Goal: Find contact information: Obtain details needed to contact an individual or organization

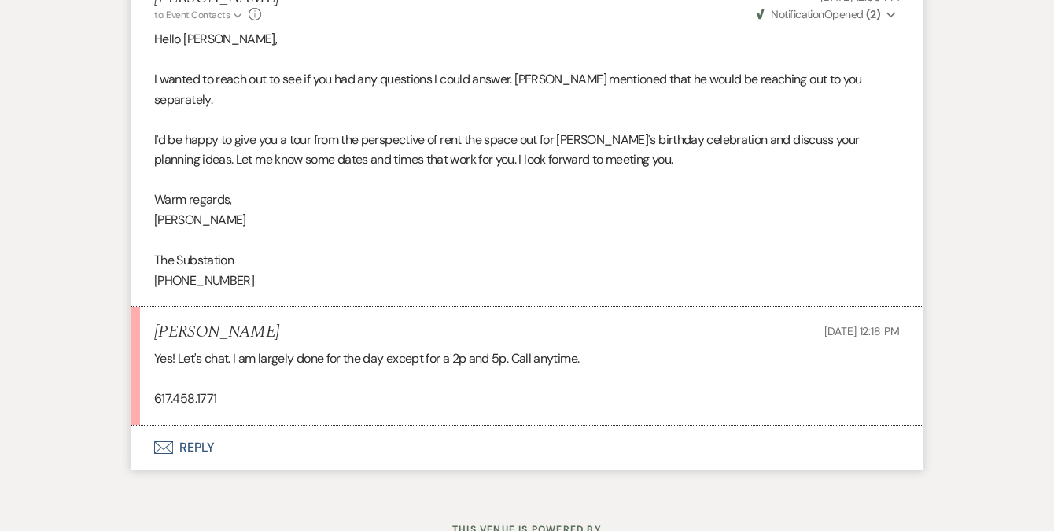
scroll to position [1474, 0]
click at [261, 323] on div "[PERSON_NAME] [DATE] 12:18 PM" at bounding box center [527, 333] width 746 height 20
drag, startPoint x: 230, startPoint y: 352, endPoint x: 155, endPoint y: 355, distance: 74.8
click at [155, 389] on p "617.458.1771" at bounding box center [527, 399] width 746 height 20
copy p "617.458.1771"
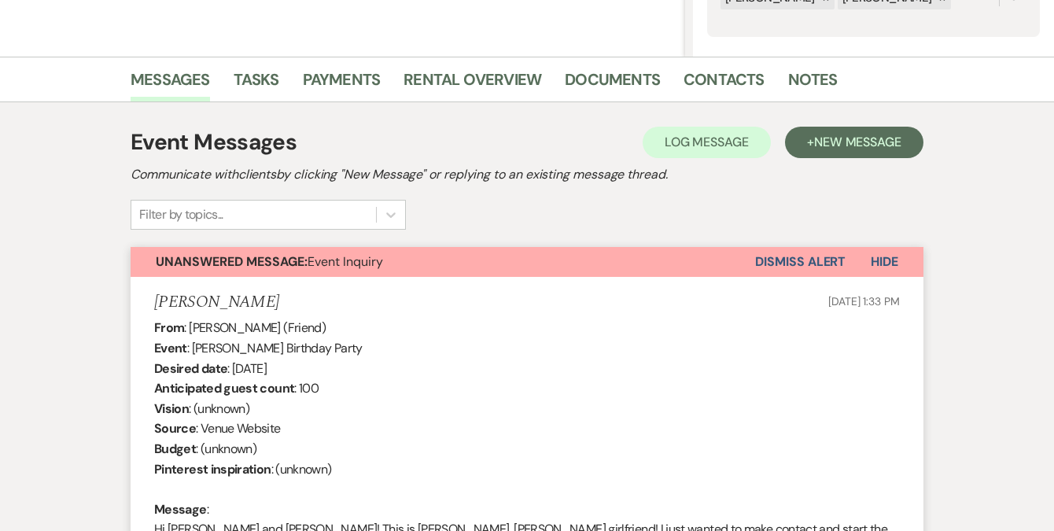
scroll to position [0, 0]
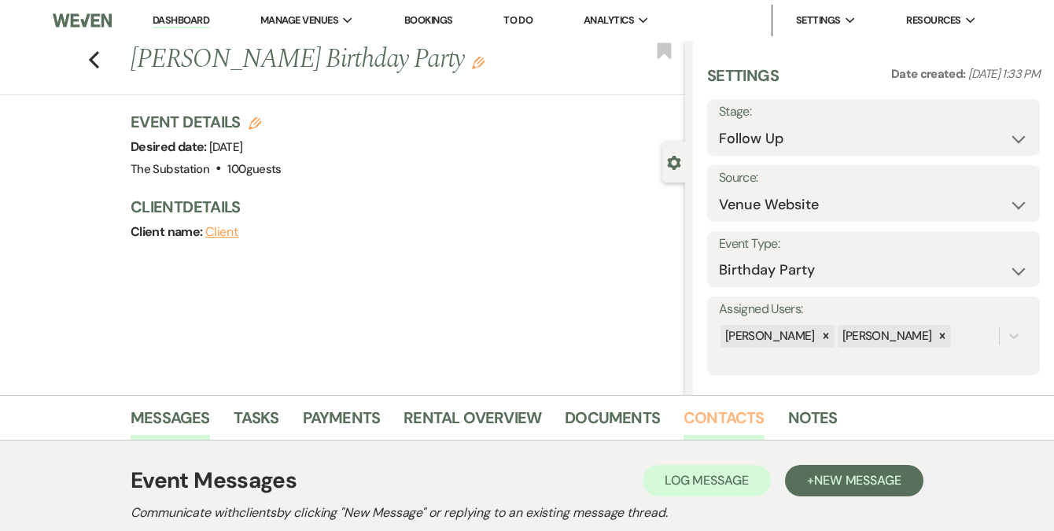
click at [688, 407] on link "Contacts" at bounding box center [724, 422] width 81 height 35
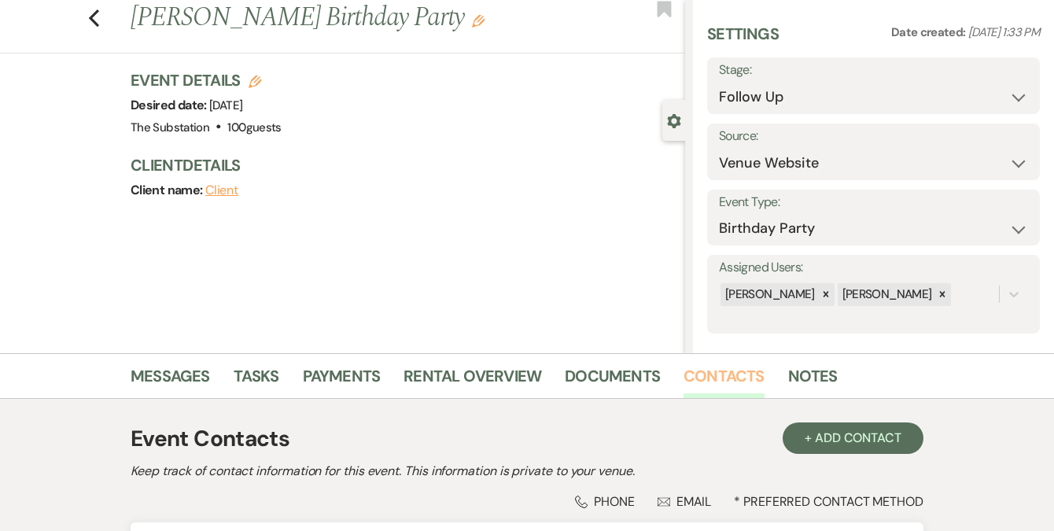
scroll to position [237, 0]
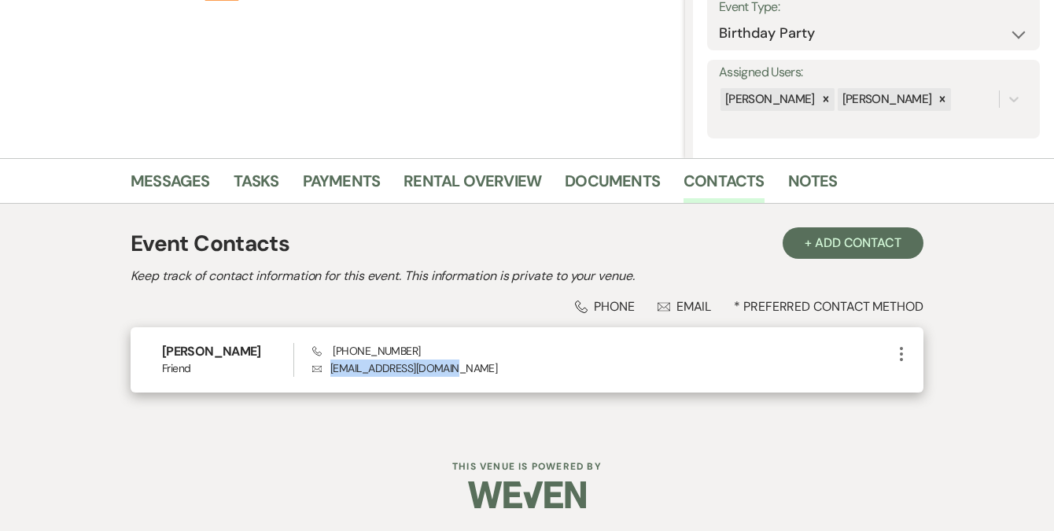
drag, startPoint x: 332, startPoint y: 371, endPoint x: 464, endPoint y: 364, distance: 132.3
click at [464, 364] on p "Envelope [EMAIL_ADDRESS][DOMAIN_NAME]" at bounding box center [602, 368] width 580 height 17
copy p "[EMAIL_ADDRESS][DOMAIN_NAME]"
click at [340, 348] on span "Phone [PHONE_NUMBER]" at bounding box center [366, 351] width 108 height 14
drag, startPoint x: 334, startPoint y: 351, endPoint x: 409, endPoint y: 353, distance: 75.6
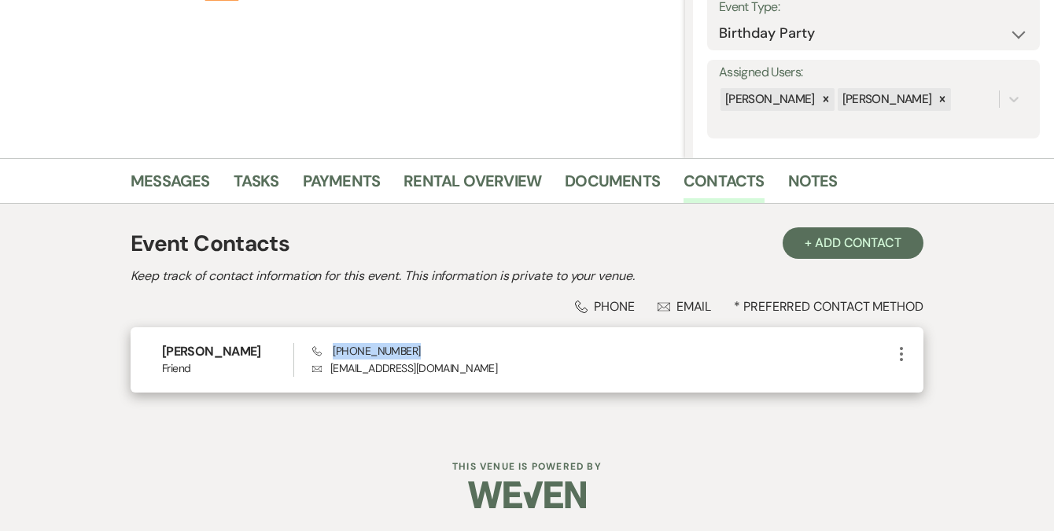
click at [409, 353] on div "Phone [PHONE_NUMBER] Envelope [EMAIL_ADDRESS][DOMAIN_NAME]" at bounding box center [602, 360] width 580 height 34
copy span "[PHONE_NUMBER]"
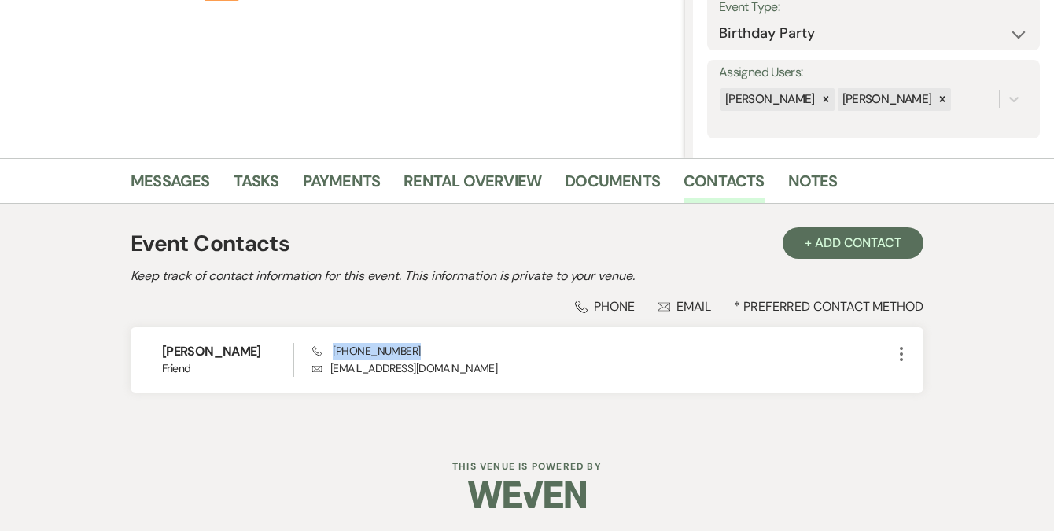
scroll to position [0, 0]
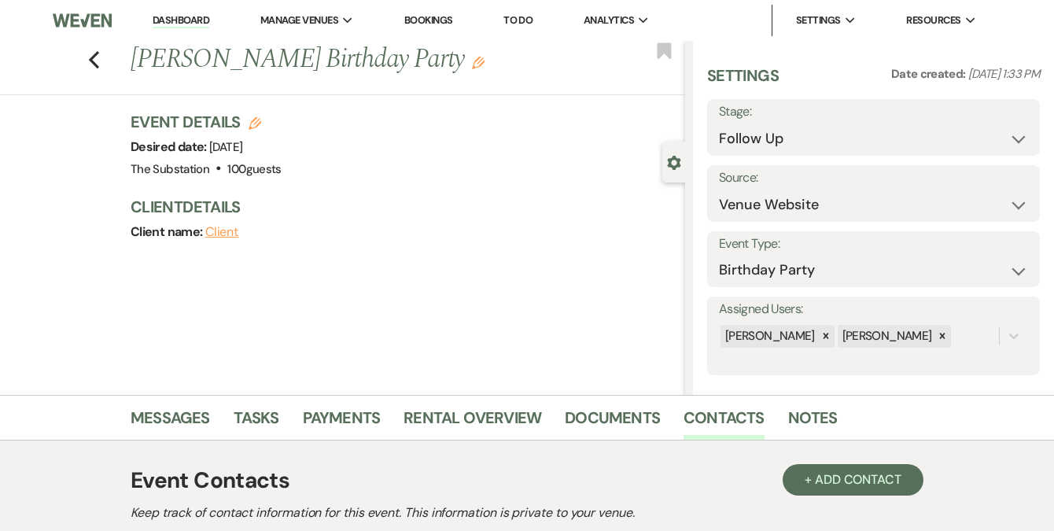
click at [368, 343] on div "Previous [PERSON_NAME] Birthday Party Edit Bookmark Gear Settings Settings Date…" at bounding box center [342, 218] width 685 height 354
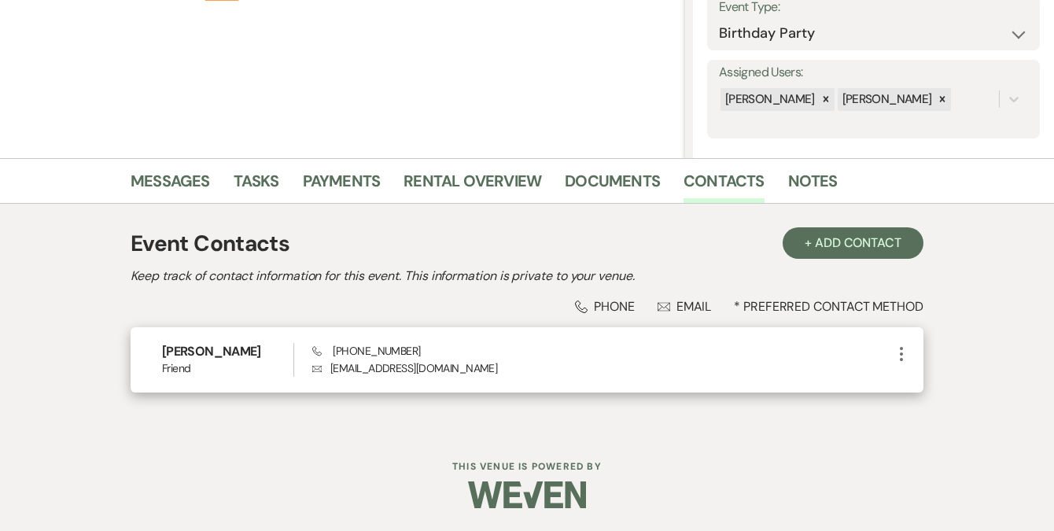
drag, startPoint x: 333, startPoint y: 367, endPoint x: 452, endPoint y: 371, distance: 119.6
click at [452, 371] on p "Envelope [EMAIL_ADDRESS][DOMAIN_NAME]" at bounding box center [602, 368] width 580 height 17
drag, startPoint x: 452, startPoint y: 371, endPoint x: 326, endPoint y: 367, distance: 126.7
click at [326, 367] on p "Envelope [EMAIL_ADDRESS][DOMAIN_NAME]" at bounding box center [602, 368] width 580 height 17
copy p "[EMAIL_ADDRESS][DOMAIN_NAME]"
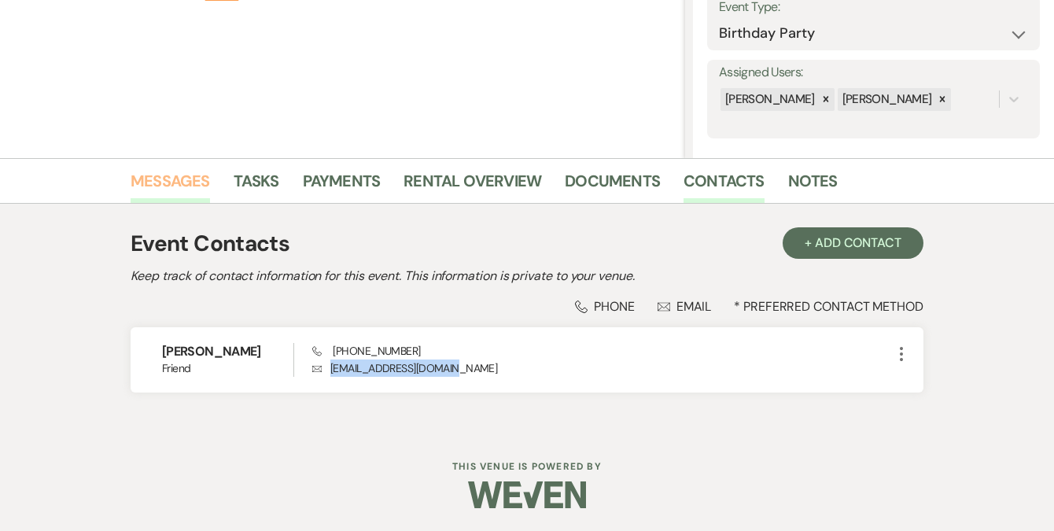
click at [180, 171] on link "Messages" at bounding box center [170, 185] width 79 height 35
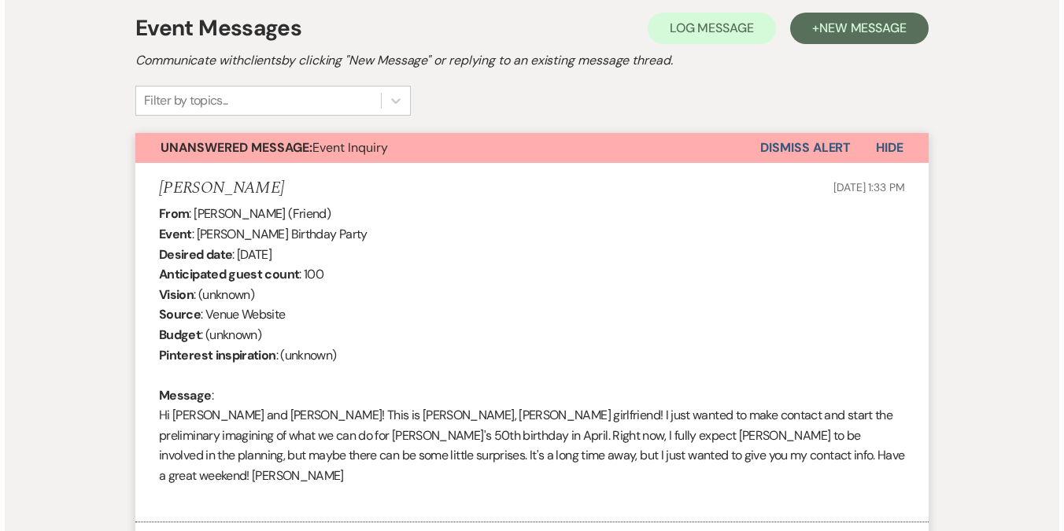
scroll to position [491, 0]
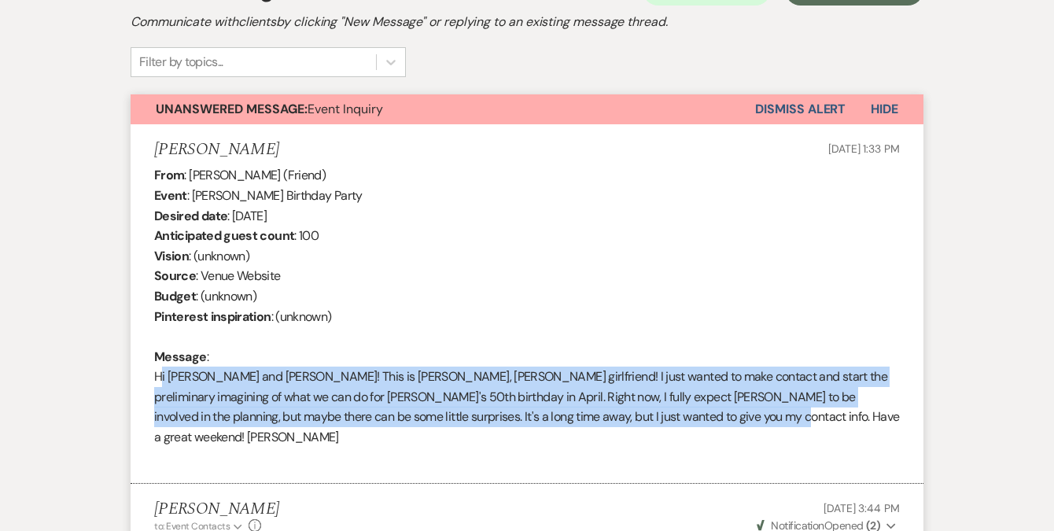
drag, startPoint x: 721, startPoint y: 422, endPoint x: 124, endPoint y: 383, distance: 599.1
copy div "Hi [PERSON_NAME] and [PERSON_NAME]! This is [PERSON_NAME], [PERSON_NAME] girlfr…"
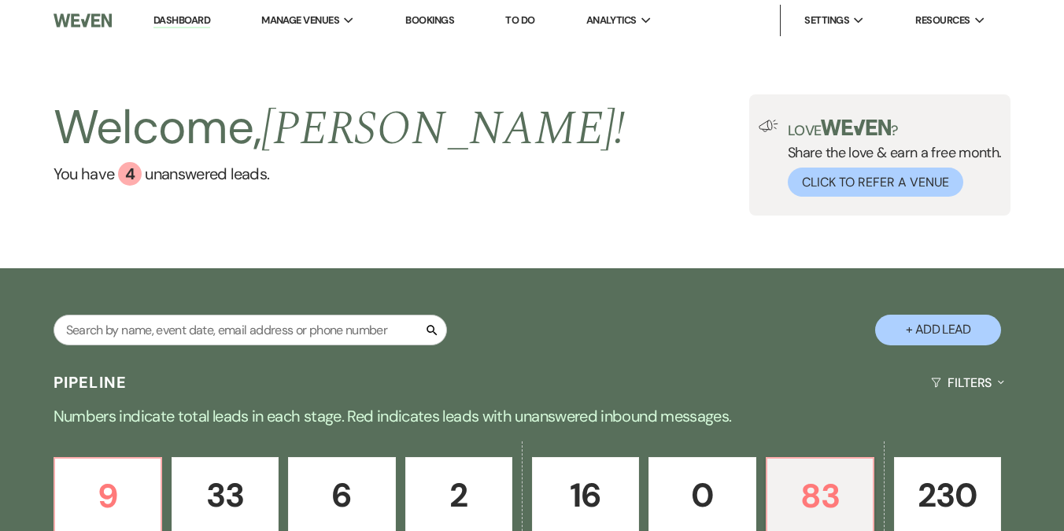
click at [191, 20] on link "Dashboard" at bounding box center [181, 20] width 57 height 15
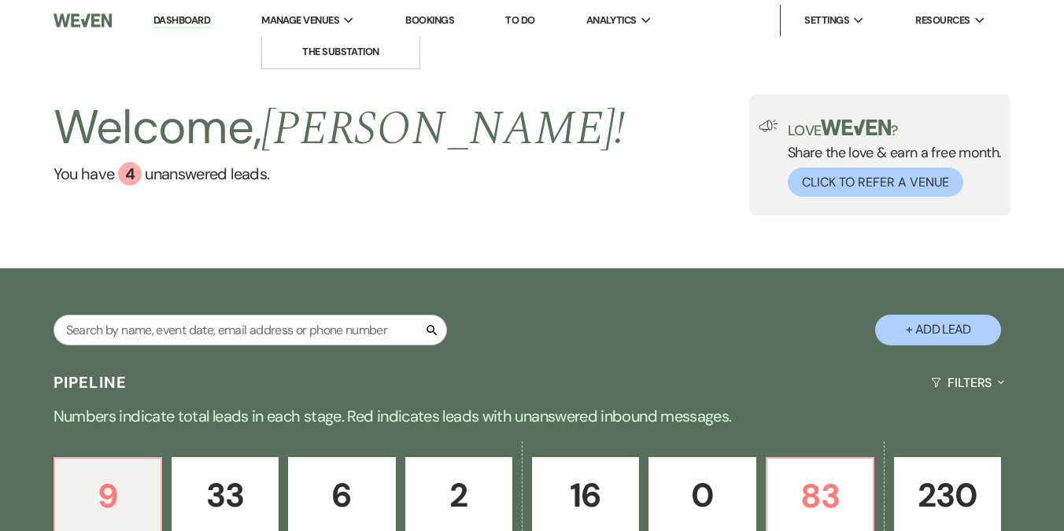
click at [325, 13] on span "Manage Venues" at bounding box center [300, 21] width 78 height 16
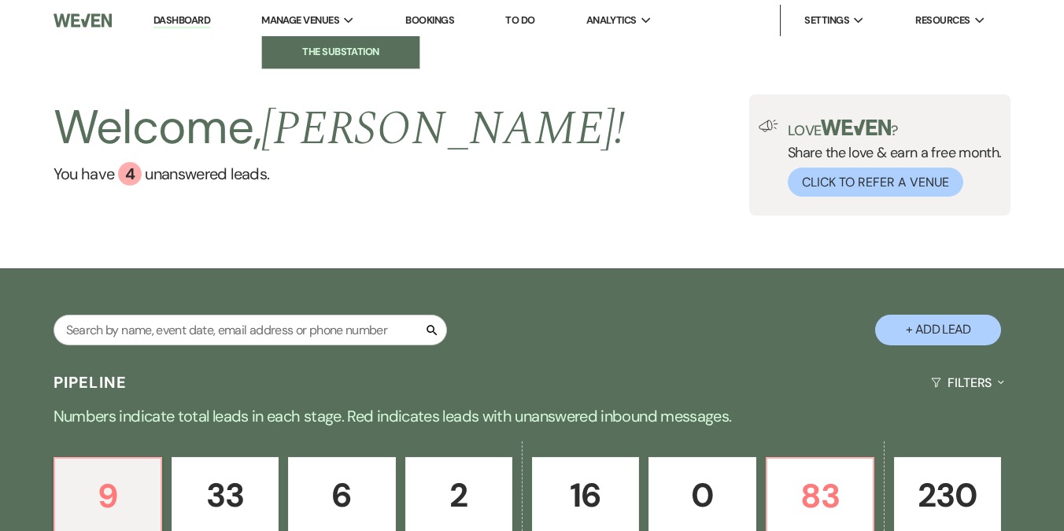
click at [348, 51] on li "The Substation" at bounding box center [341, 52] width 142 height 16
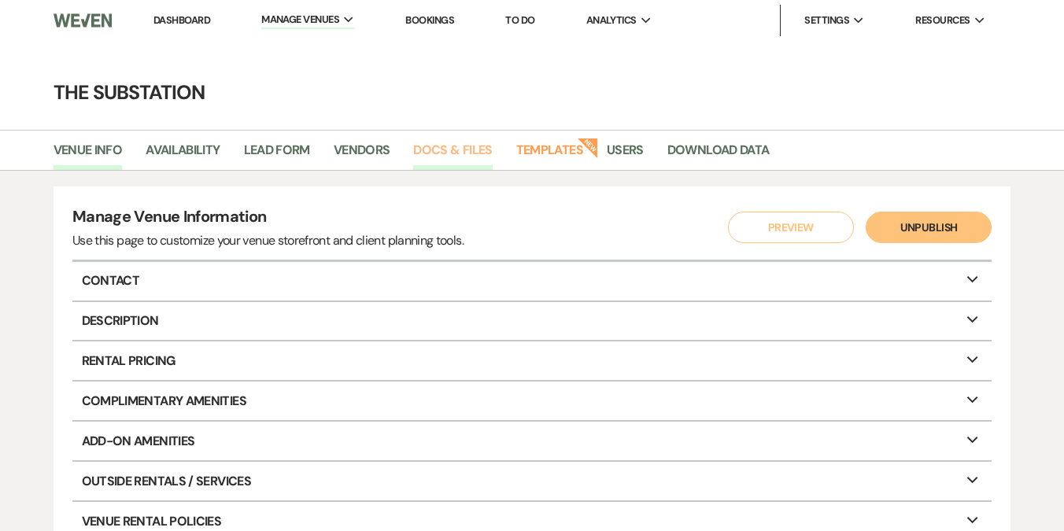
click at [454, 145] on link "Docs & Files" at bounding box center [452, 155] width 79 height 30
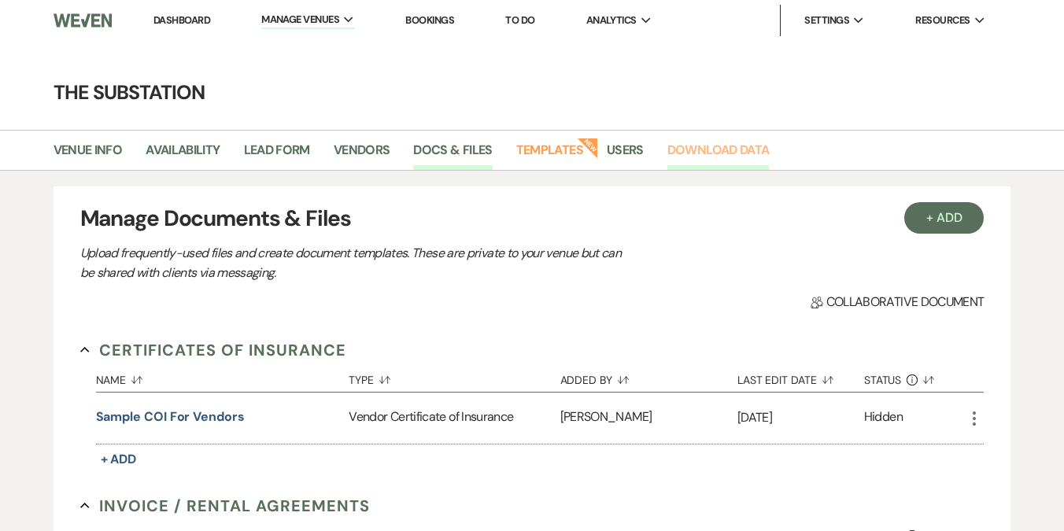
click at [687, 150] on link "Download Data" at bounding box center [718, 155] width 102 height 30
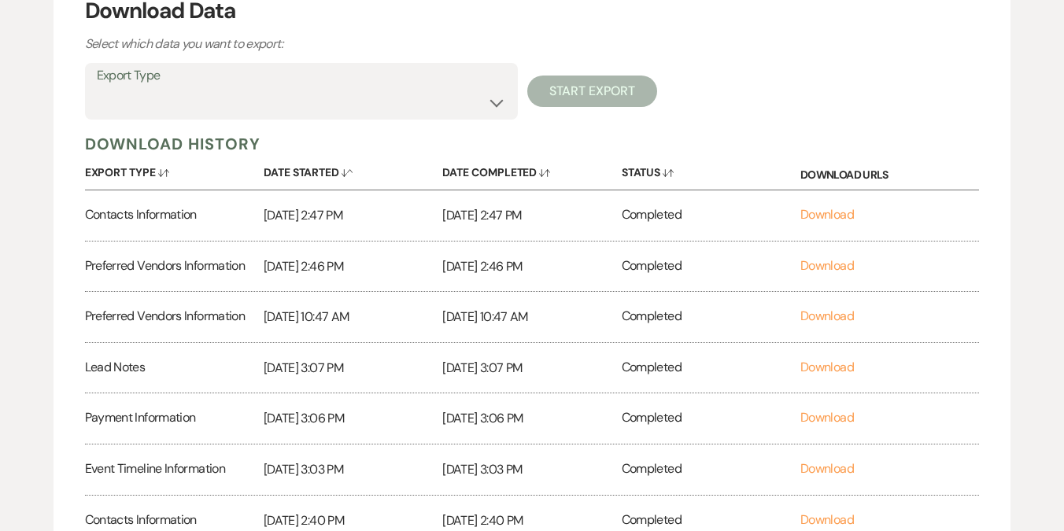
scroll to position [300, 0]
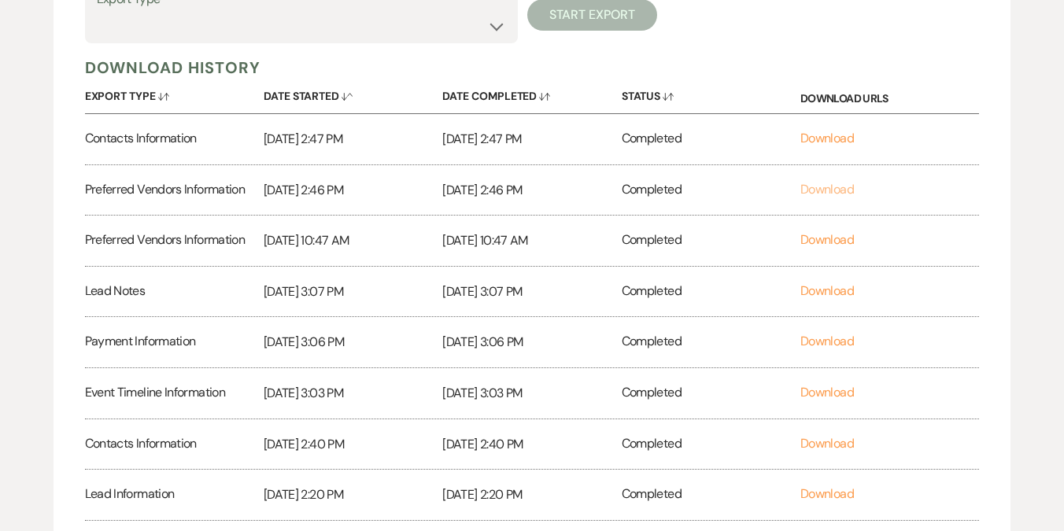
click at [831, 184] on link "Download" at bounding box center [826, 189] width 53 height 17
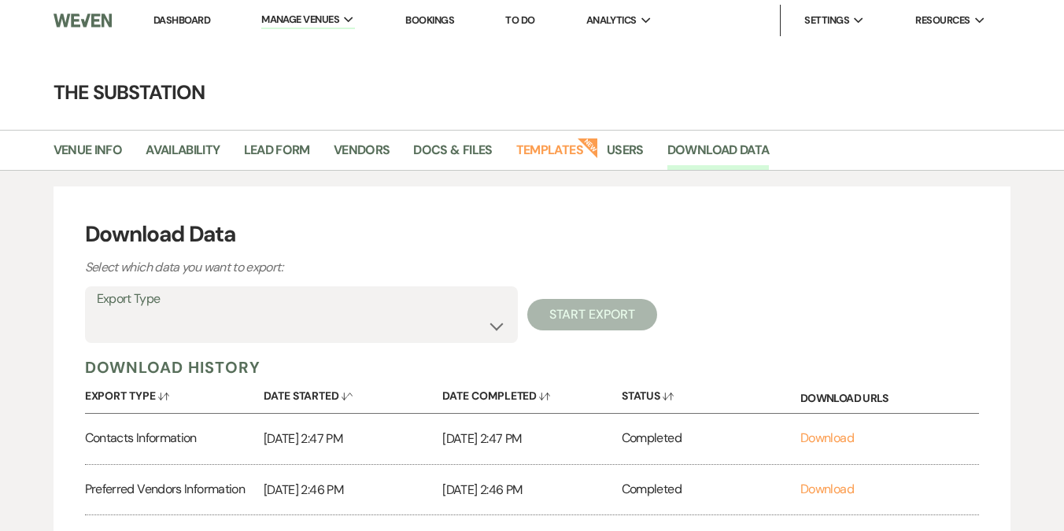
click at [184, 18] on link "Dashboard" at bounding box center [181, 19] width 57 height 13
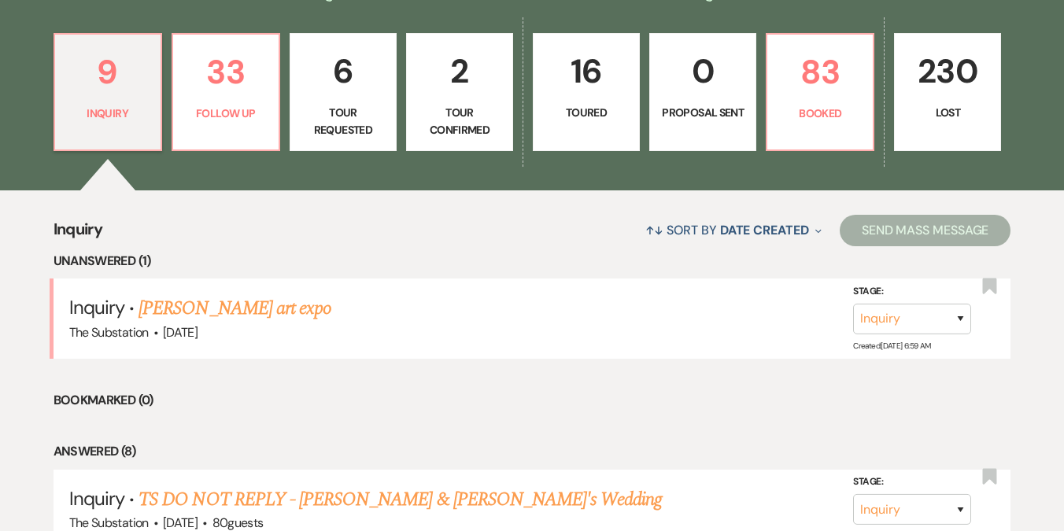
scroll to position [442, 0]
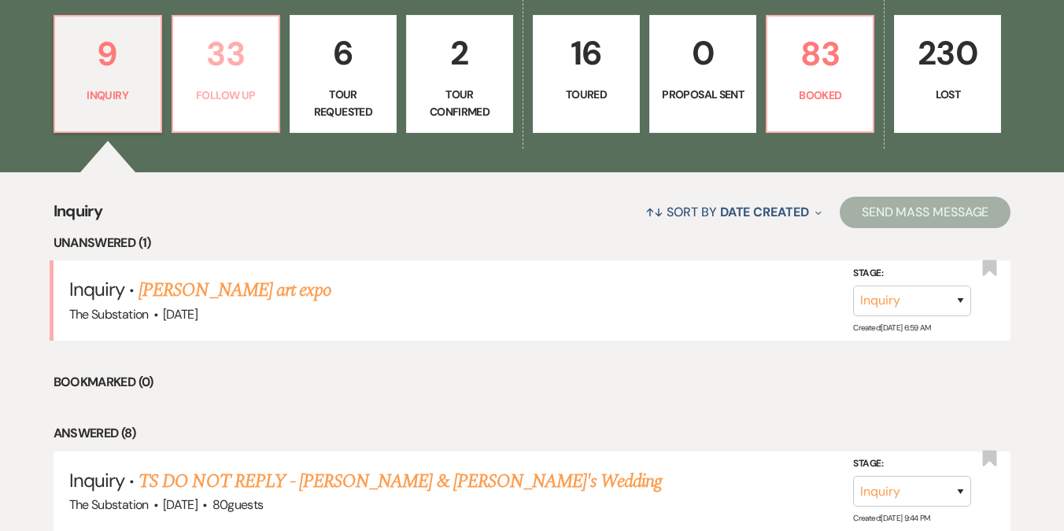
click at [248, 55] on p "33" at bounding box center [226, 54] width 87 height 53
select select "9"
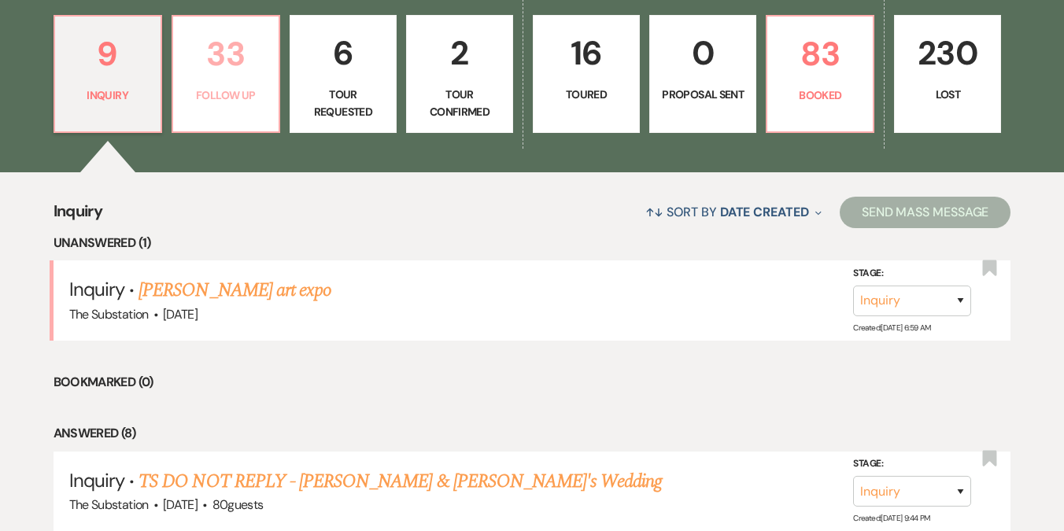
select select "9"
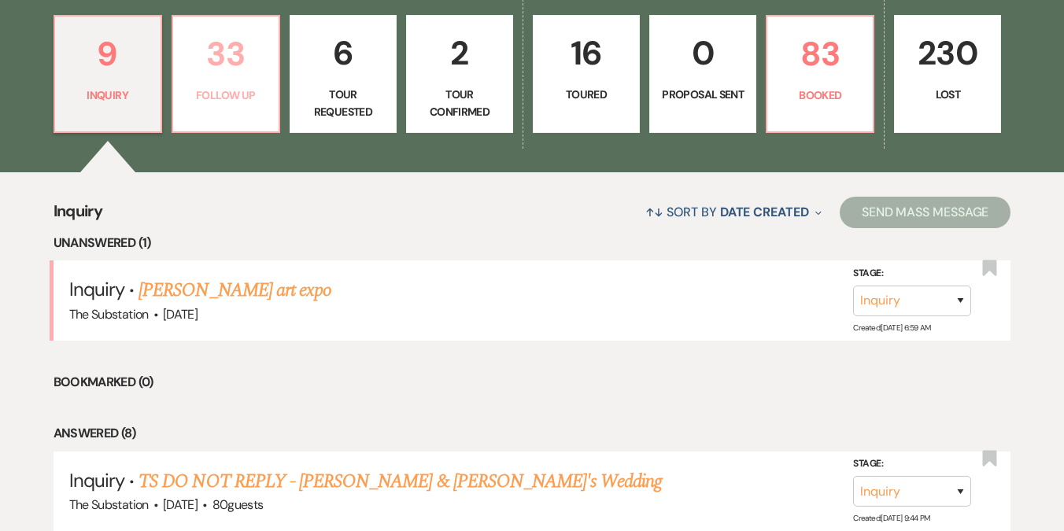
select select "9"
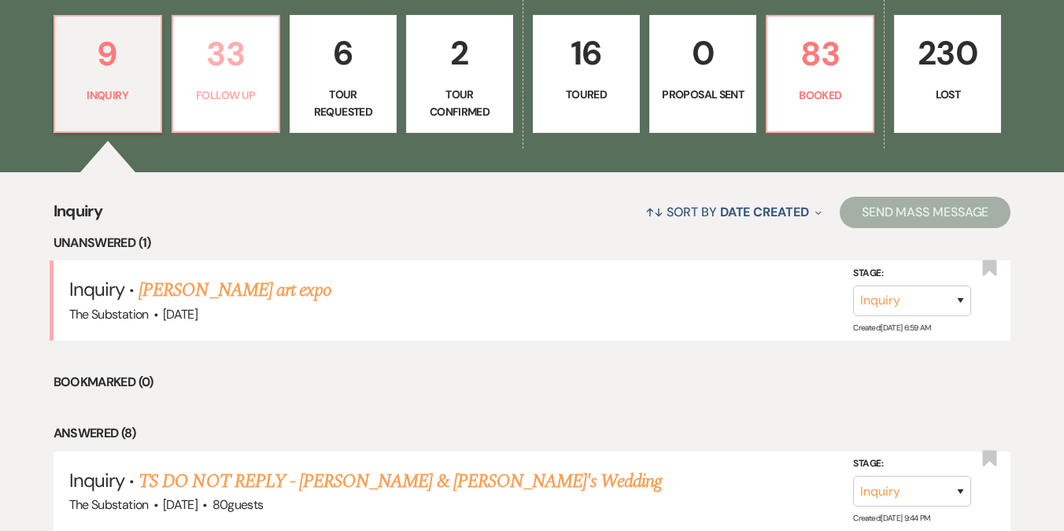
select select "9"
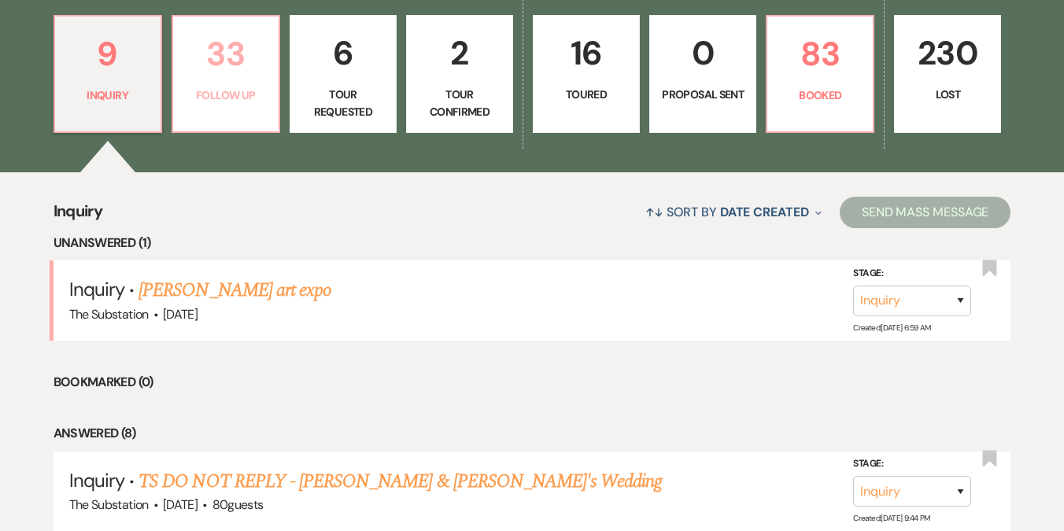
select select "9"
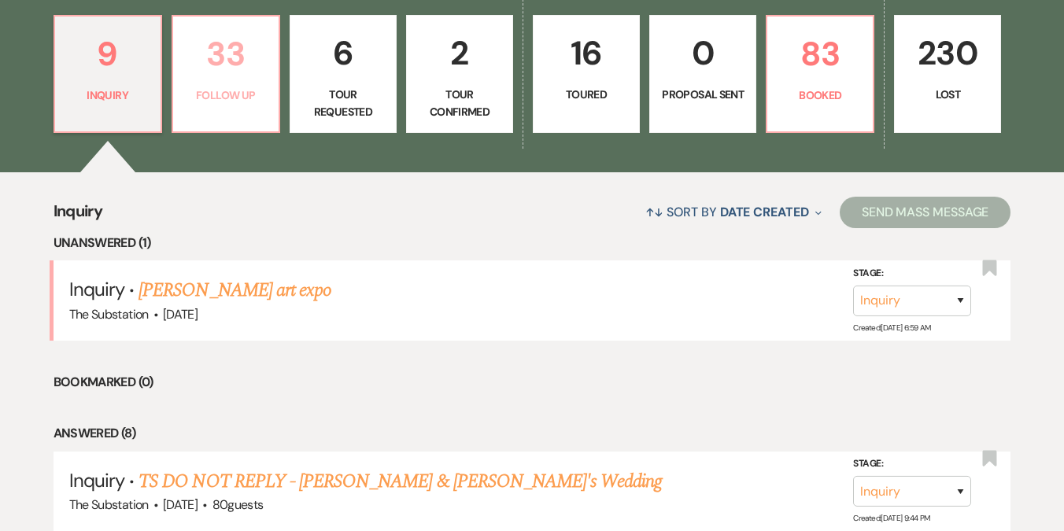
select select "9"
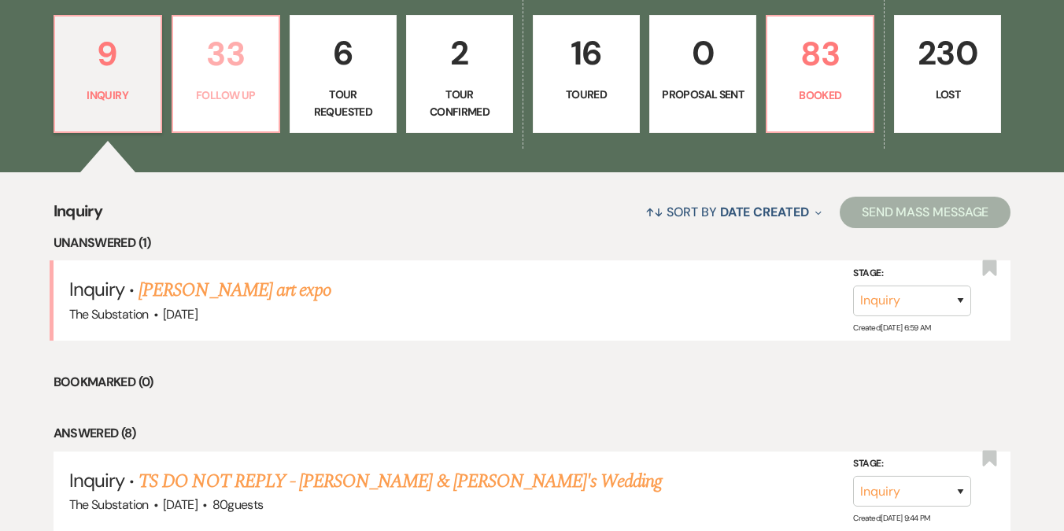
select select "9"
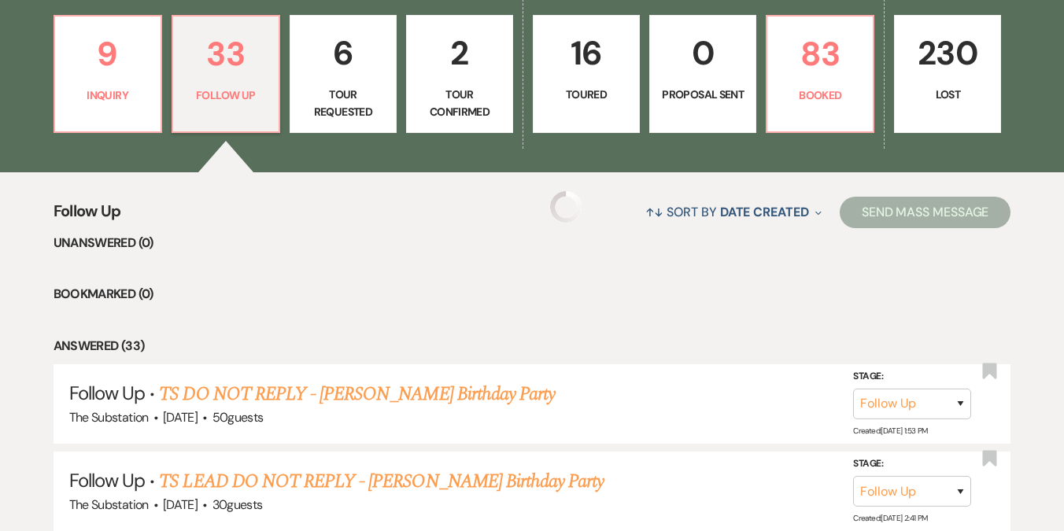
select select "9"
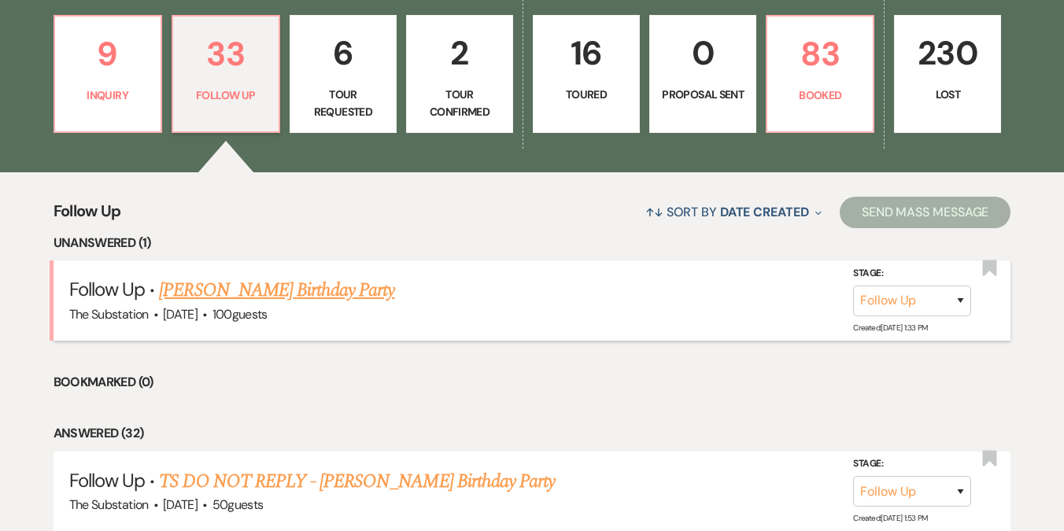
click at [291, 299] on link "[PERSON_NAME] Birthday Party" at bounding box center [276, 290] width 235 height 28
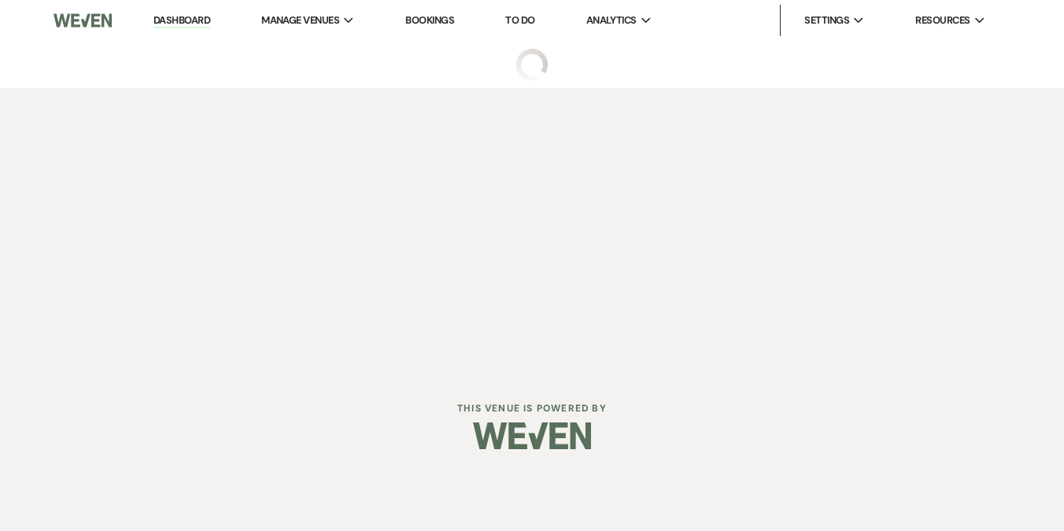
select select "9"
select select "5"
select select "4"
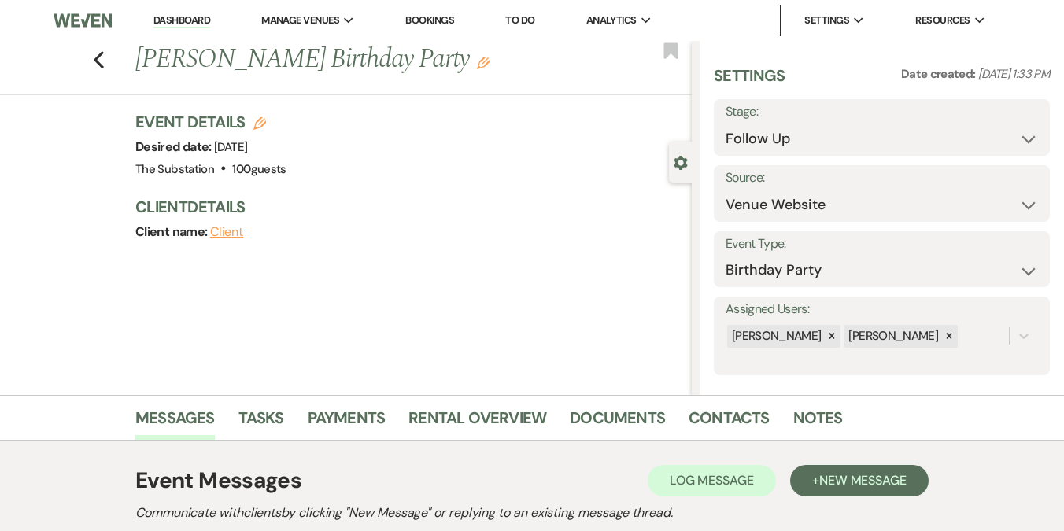
click at [477, 61] on use "button" at bounding box center [483, 63] width 13 height 13
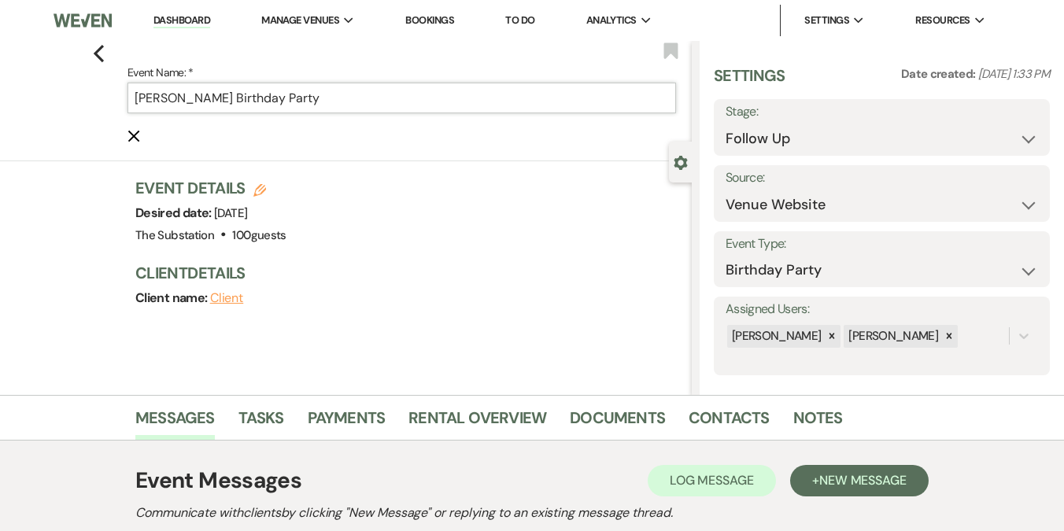
click at [135, 92] on input "[PERSON_NAME] Birthday Party" at bounding box center [401, 98] width 548 height 31
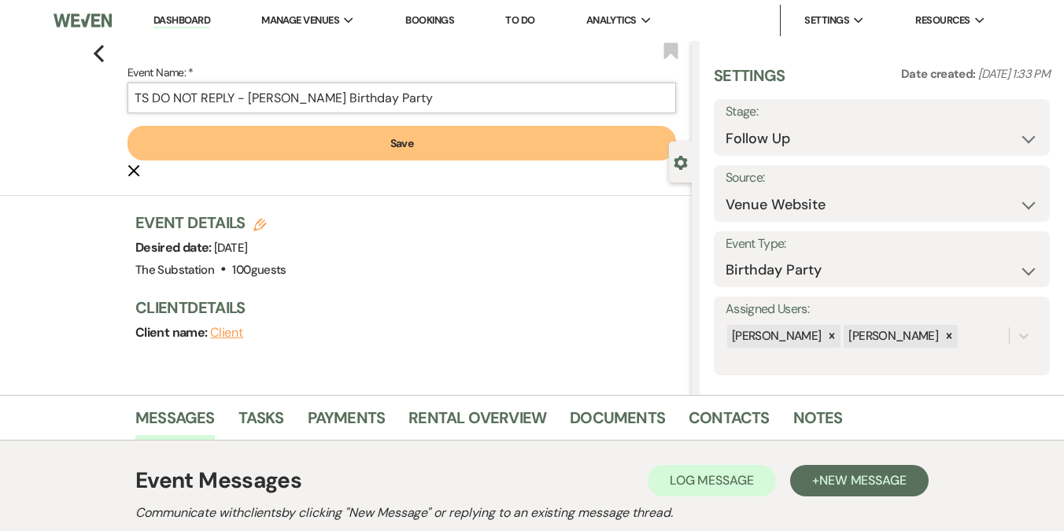
type input "TS DO NOT REPLY - Carrie Cole's Birthday Party"
click at [373, 138] on button "Save" at bounding box center [401, 143] width 548 height 35
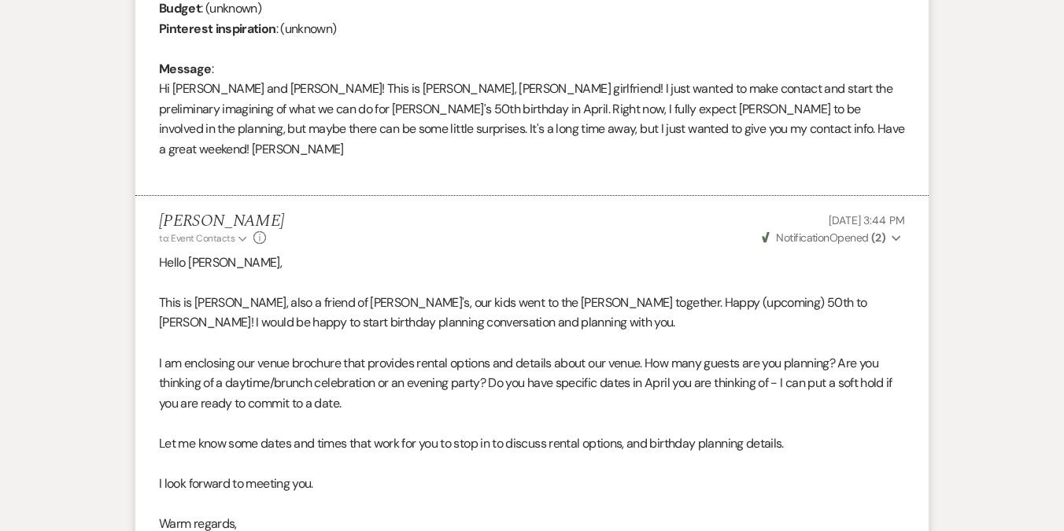
scroll to position [554, 0]
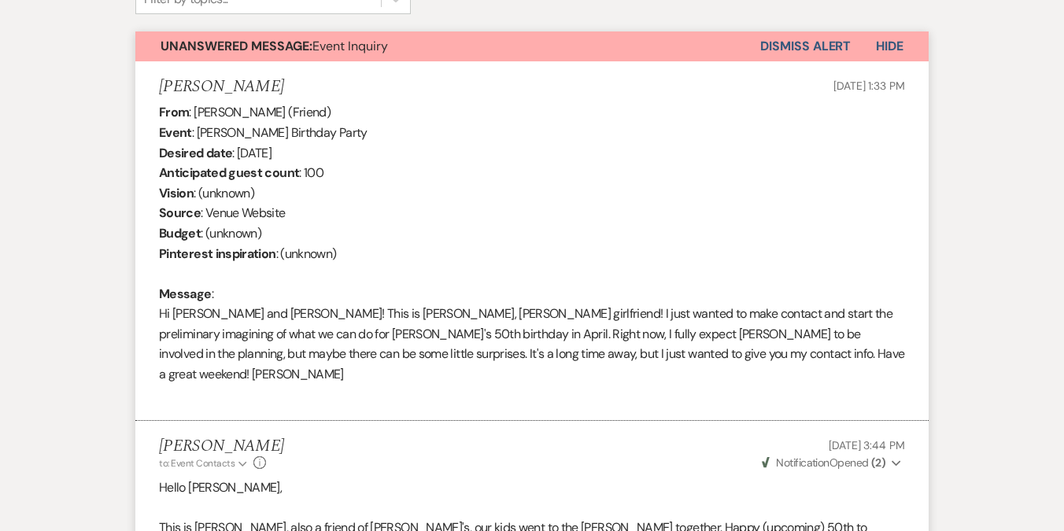
click at [809, 44] on button "Dismiss Alert" at bounding box center [805, 46] width 90 height 30
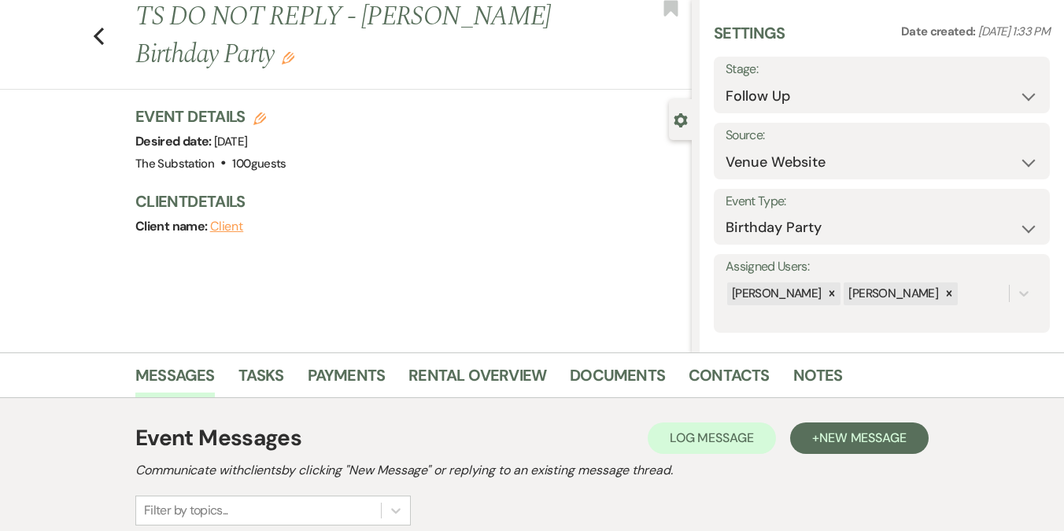
scroll to position [0, 0]
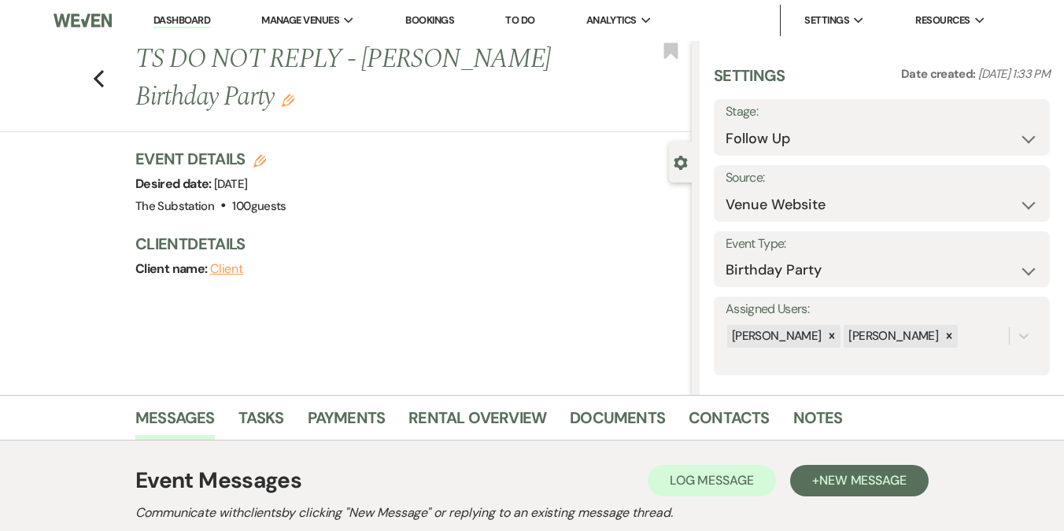
click at [177, 16] on link "Dashboard" at bounding box center [181, 20] width 57 height 15
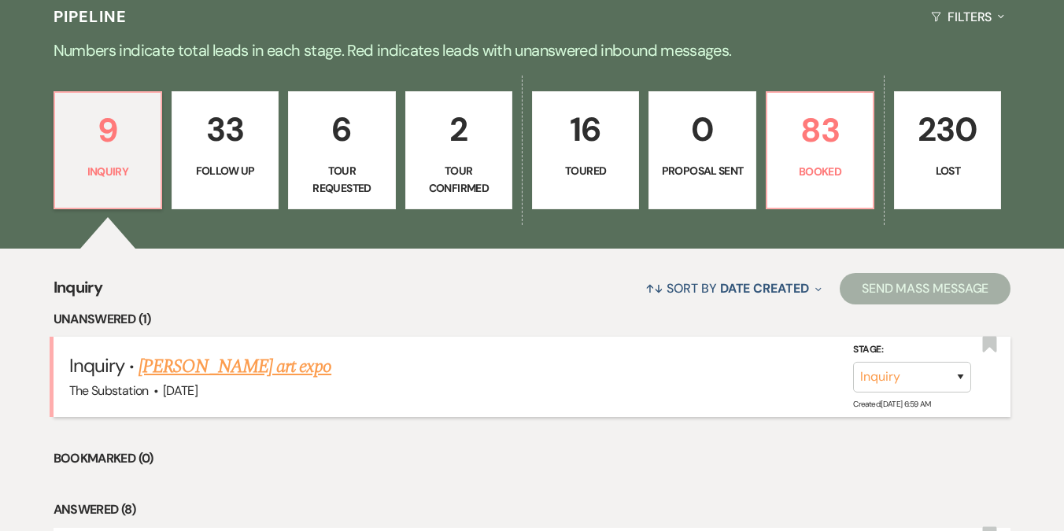
scroll to position [385, 0]
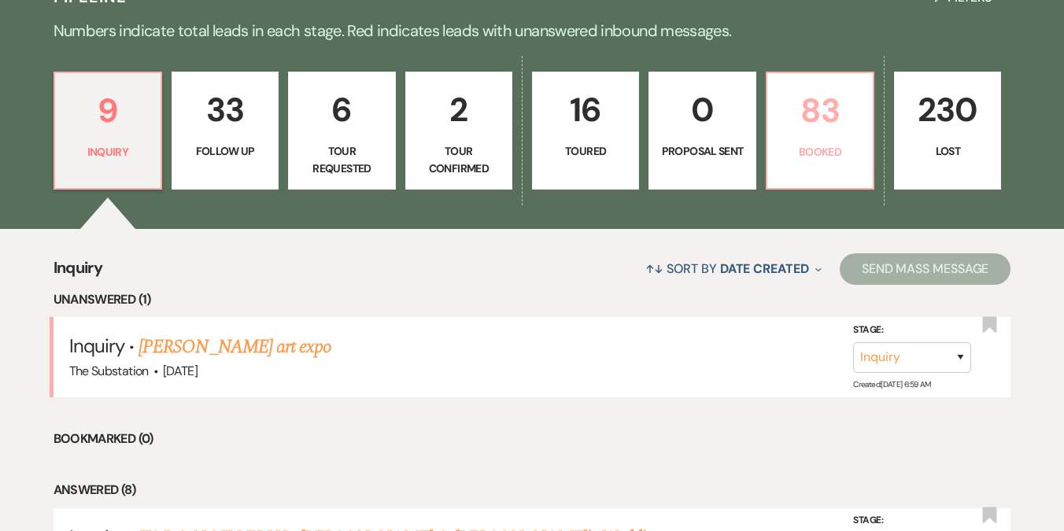
click at [812, 150] on p "Booked" at bounding box center [819, 151] width 87 height 17
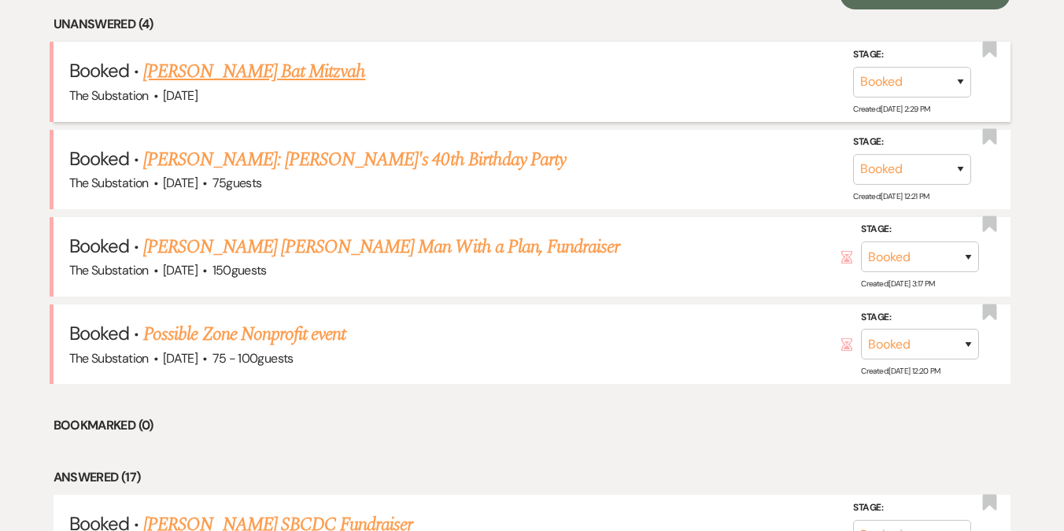
scroll to position [662, 0]
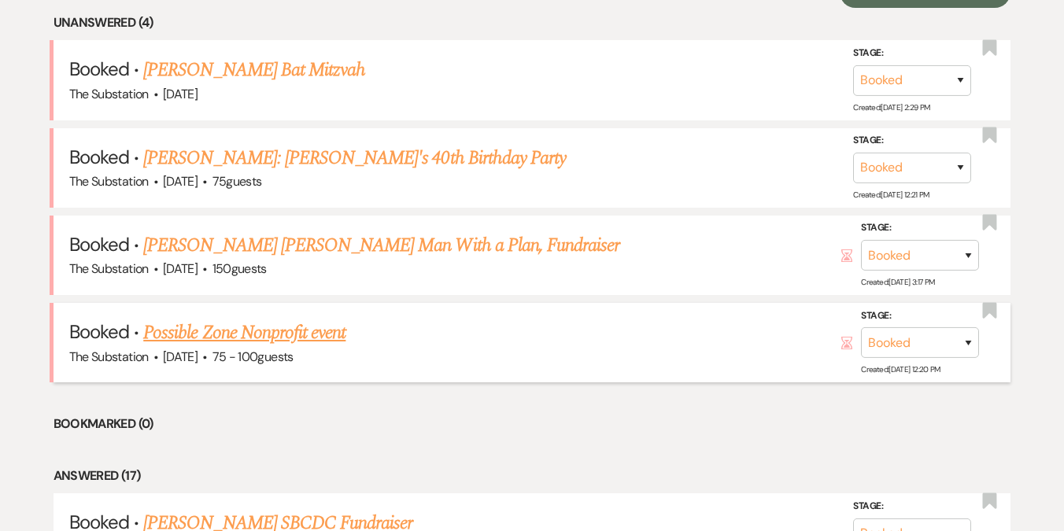
click at [269, 334] on link "Possible Zone Nonprofit event" at bounding box center [244, 333] width 202 height 28
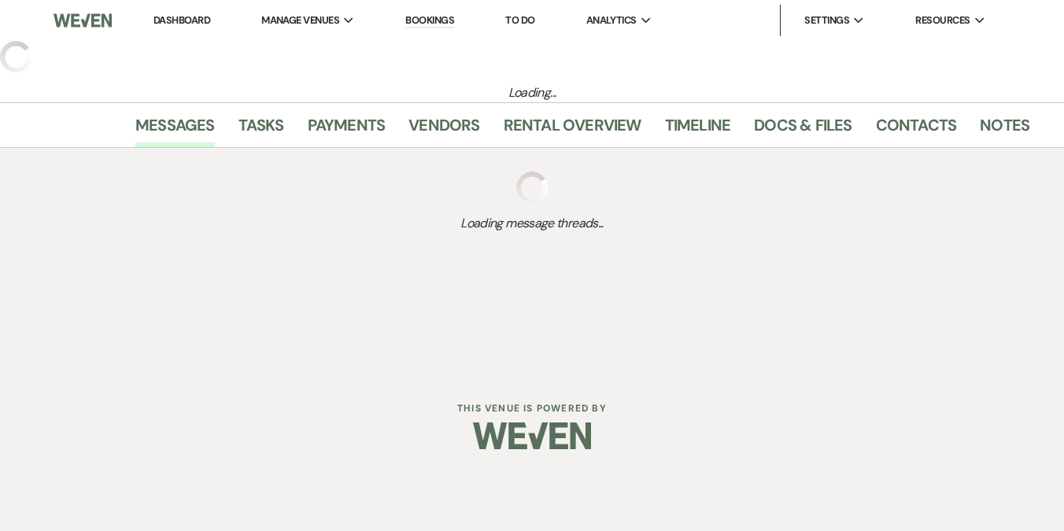
select select "20"
select select "13"
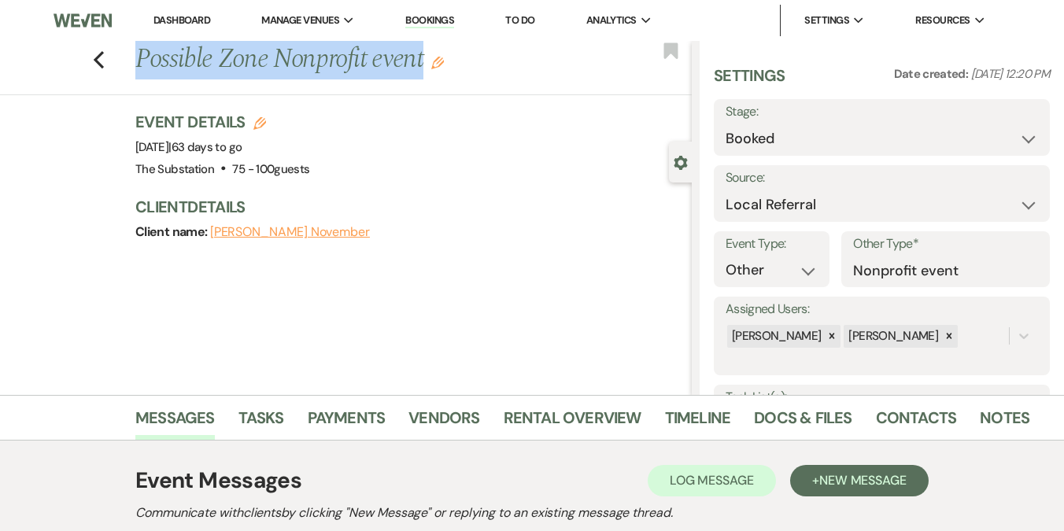
drag, startPoint x: 140, startPoint y: 61, endPoint x: 419, endPoint y: 64, distance: 278.5
click at [419, 64] on h1 "Possible Zone Nonprofit event Edit" at bounding box center [354, 60] width 438 height 38
copy h1 "Possible Zone Nonprofit event"
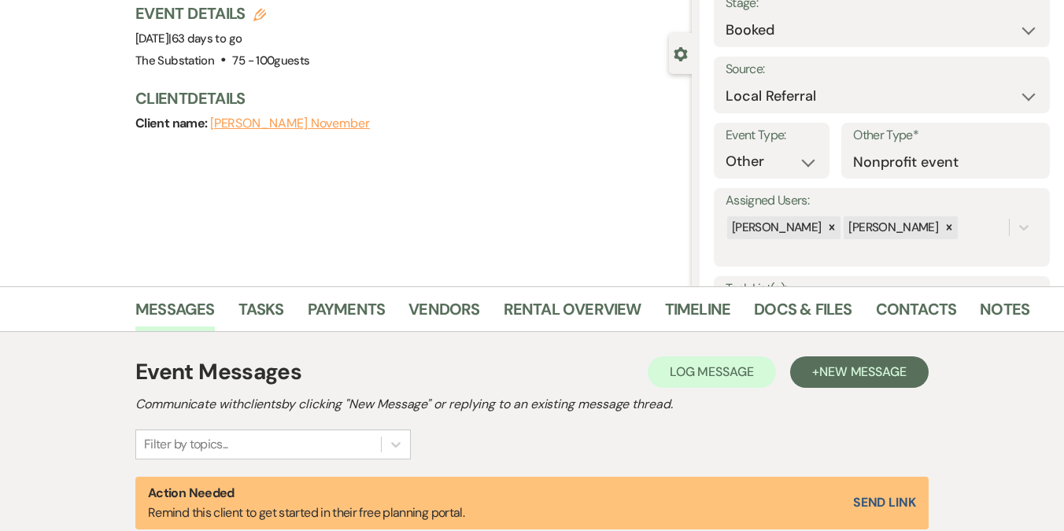
scroll to position [107, 0]
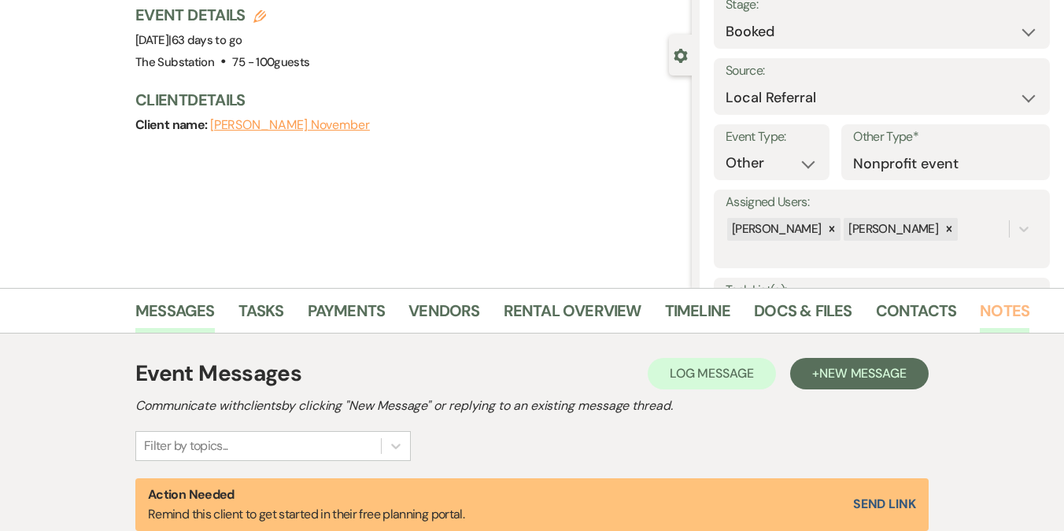
click at [1001, 314] on link "Notes" at bounding box center [1004, 315] width 50 height 35
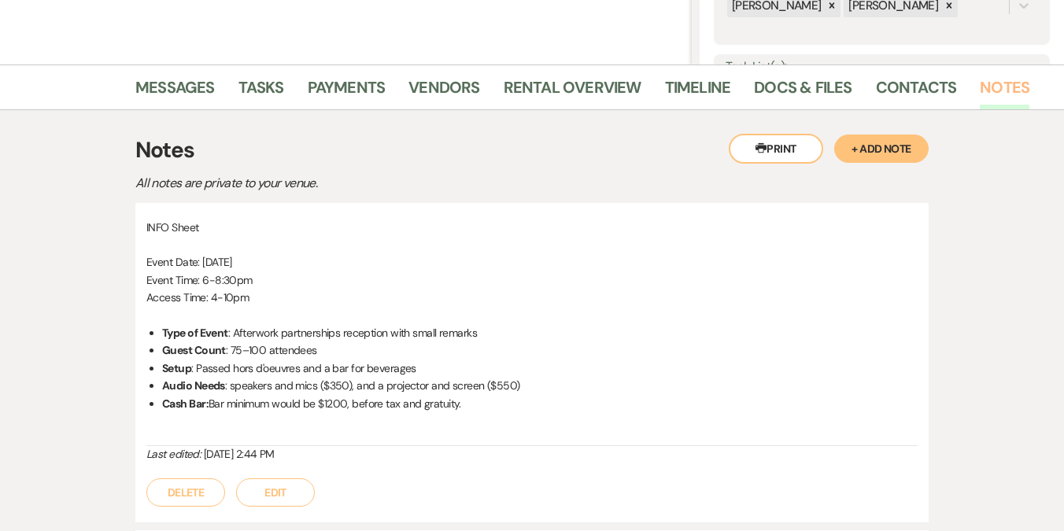
scroll to position [380, 0]
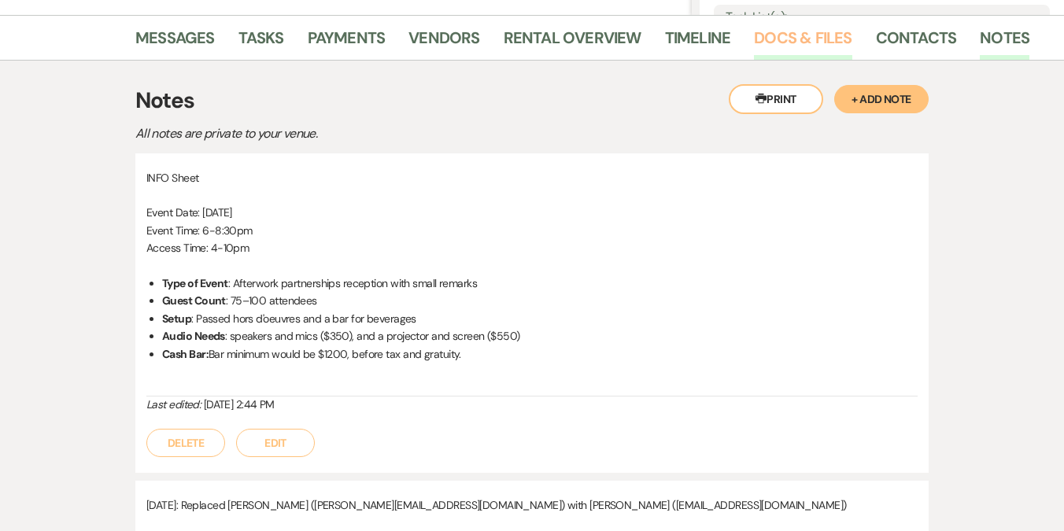
click at [820, 46] on link "Docs & Files" at bounding box center [803, 42] width 98 height 35
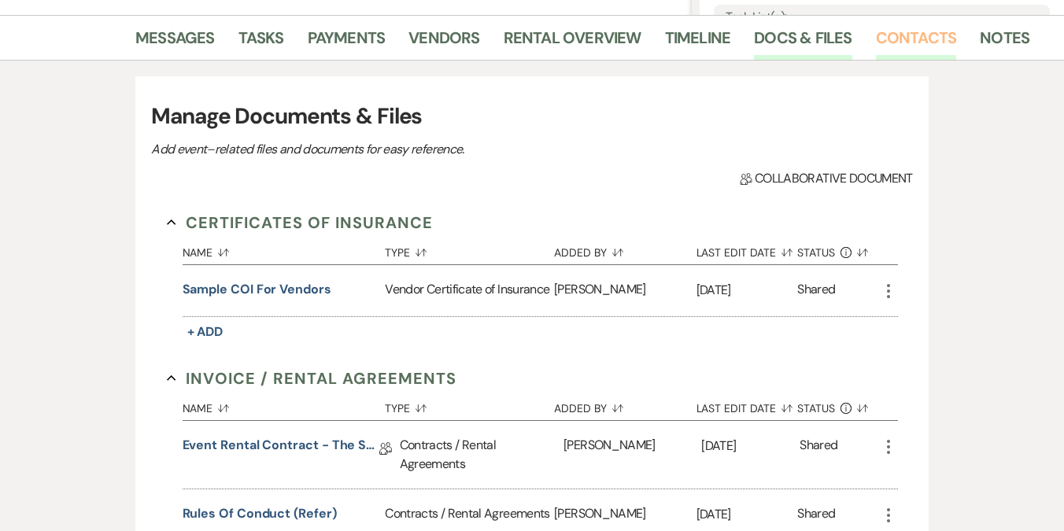
click at [886, 48] on link "Contacts" at bounding box center [916, 42] width 81 height 35
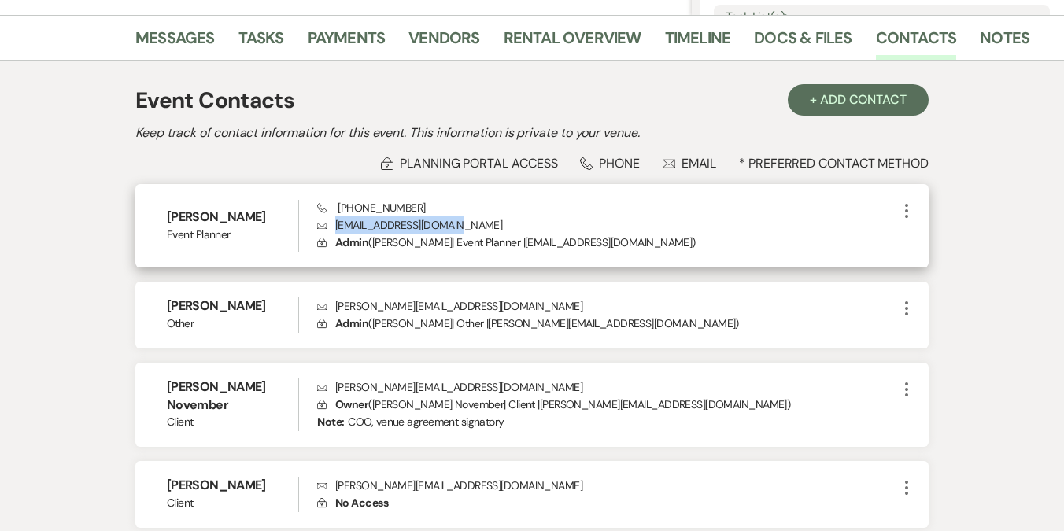
drag, startPoint x: 335, startPoint y: 224, endPoint x: 467, endPoint y: 224, distance: 132.2
click at [467, 224] on p "Envelope minta@possiblezone.org" at bounding box center [607, 224] width 580 height 17
copy p "minta@possiblezone.org"
drag, startPoint x: 337, startPoint y: 207, endPoint x: 416, endPoint y: 207, distance: 78.7
click at [416, 207] on div "Phone (617) 412-1684 Envelope minta@possiblezone.org Lock Admin ( Minta Burrowe…" at bounding box center [607, 226] width 580 height 52
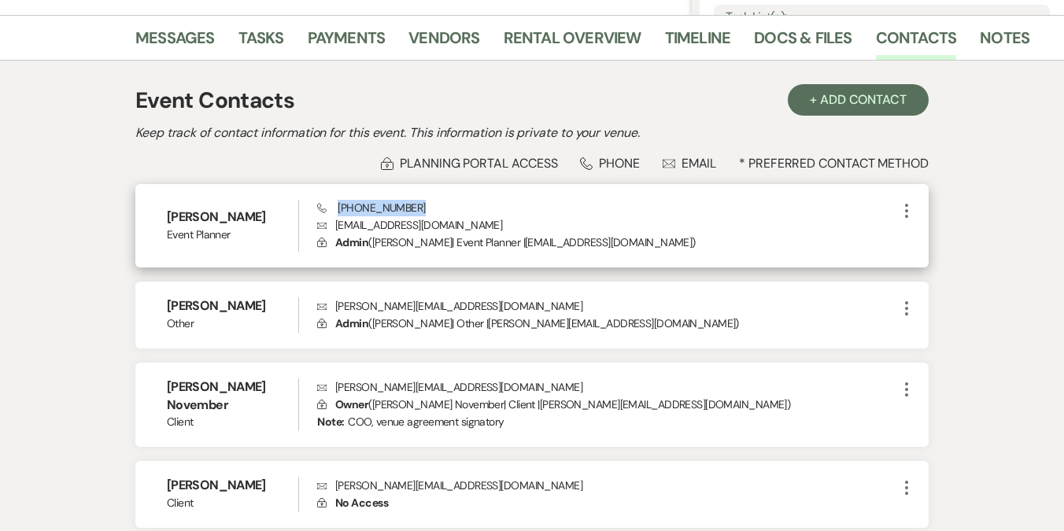
copy span "(617) 412-1684"
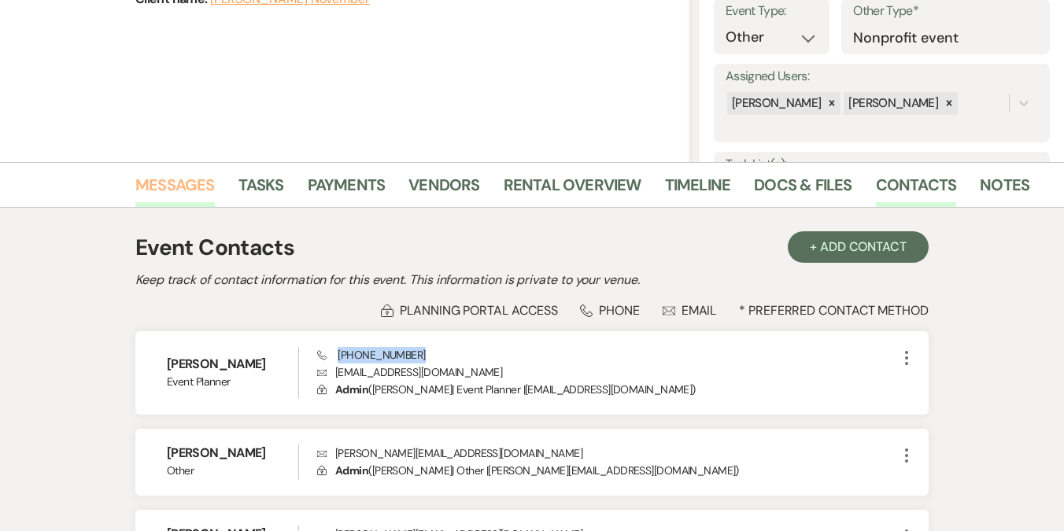
click at [168, 190] on link "Messages" at bounding box center [174, 189] width 79 height 35
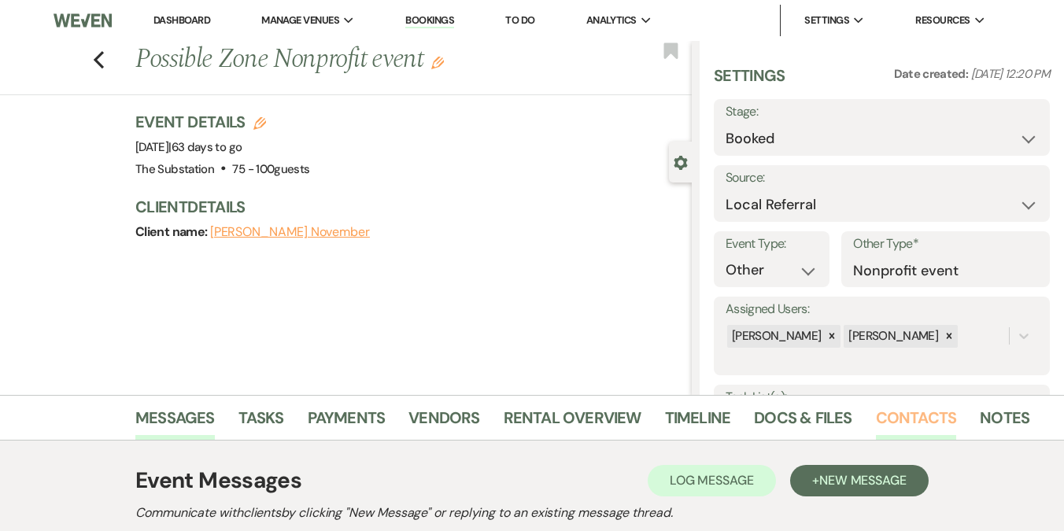
click at [898, 418] on link "Contacts" at bounding box center [916, 422] width 81 height 35
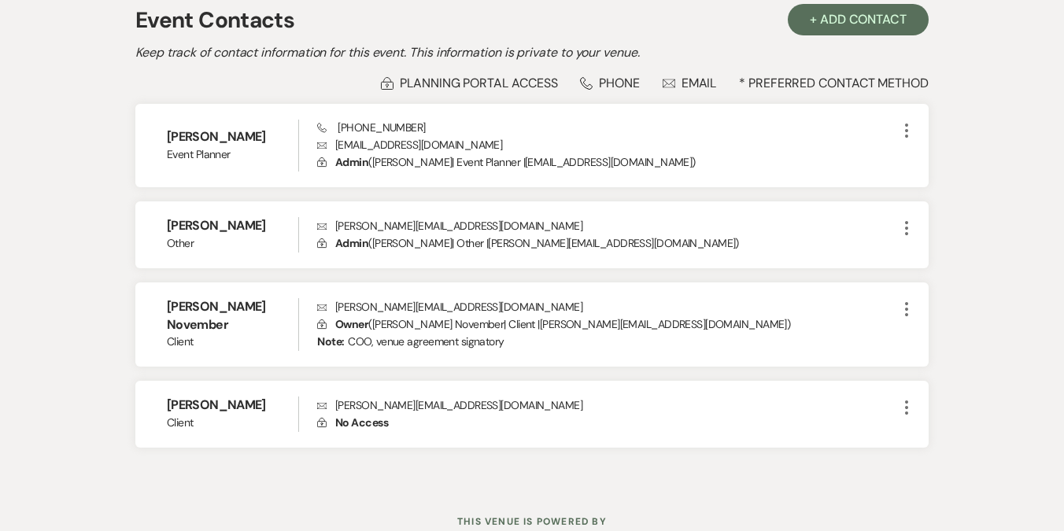
scroll to position [514, 0]
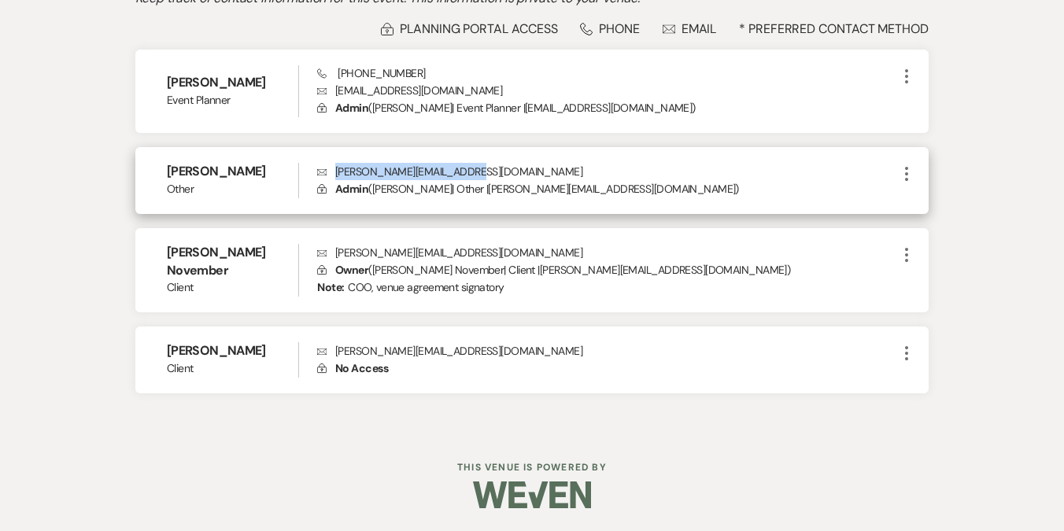
drag, startPoint x: 334, startPoint y: 171, endPoint x: 465, endPoint y: 172, distance: 130.6
click at [465, 172] on p "Envelope michelle@possiblezone.org" at bounding box center [607, 171] width 580 height 17
copy p "michelle@possiblezone.org"
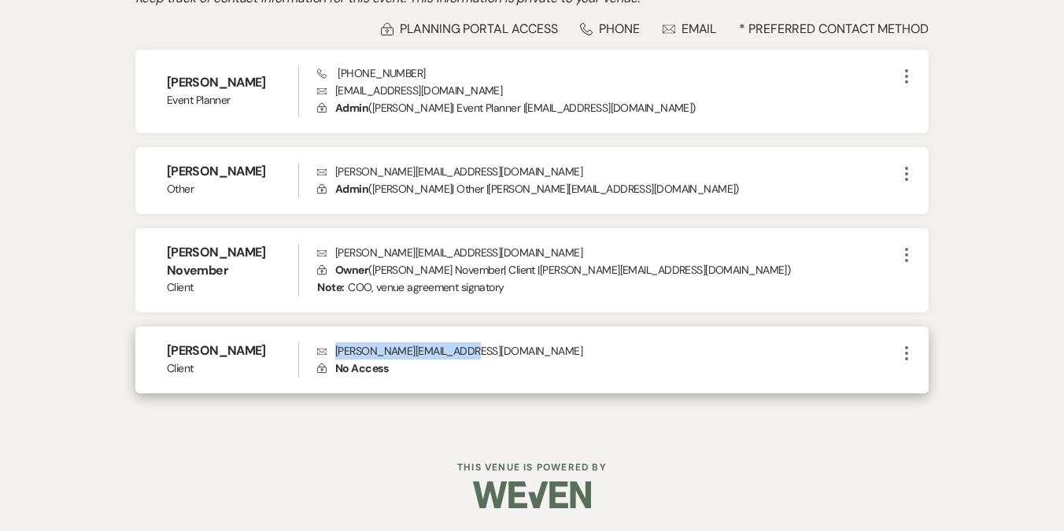
drag, startPoint x: 337, startPoint y: 351, endPoint x: 468, endPoint y: 353, distance: 130.6
click at [468, 353] on p "Envelope Camille@possiblezone.org" at bounding box center [607, 350] width 580 height 17
copy p "Camille@possiblezone.org"
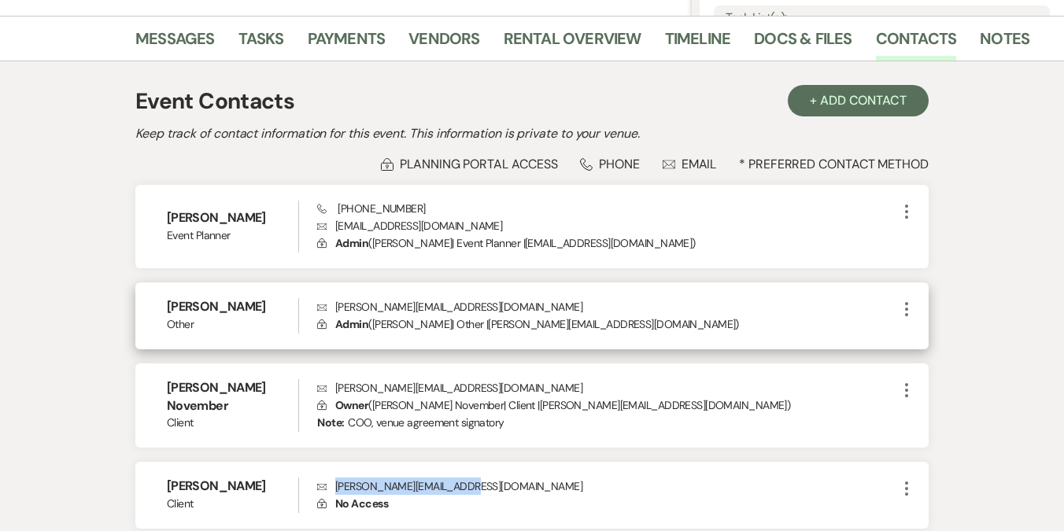
scroll to position [323, 0]
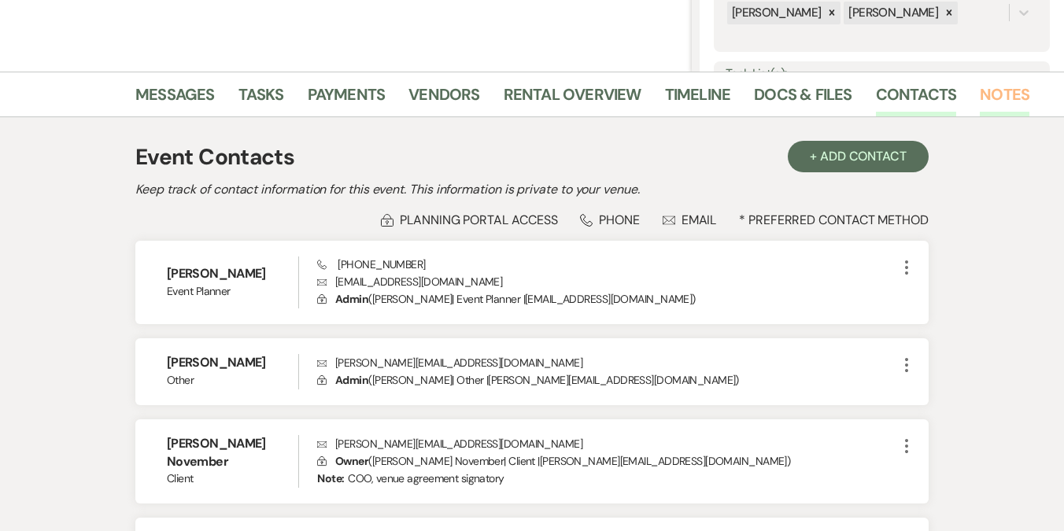
click at [987, 94] on link "Notes" at bounding box center [1004, 99] width 50 height 35
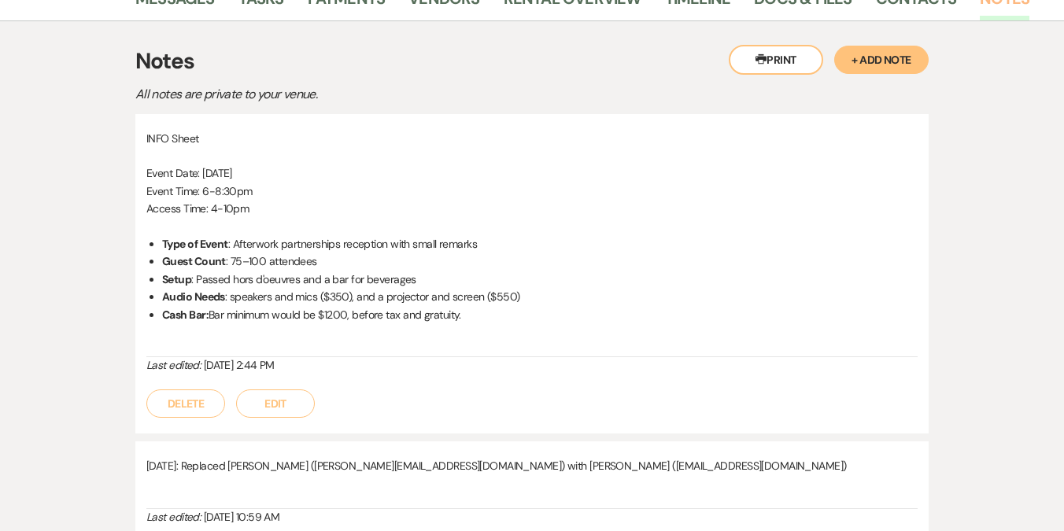
scroll to position [450, 0]
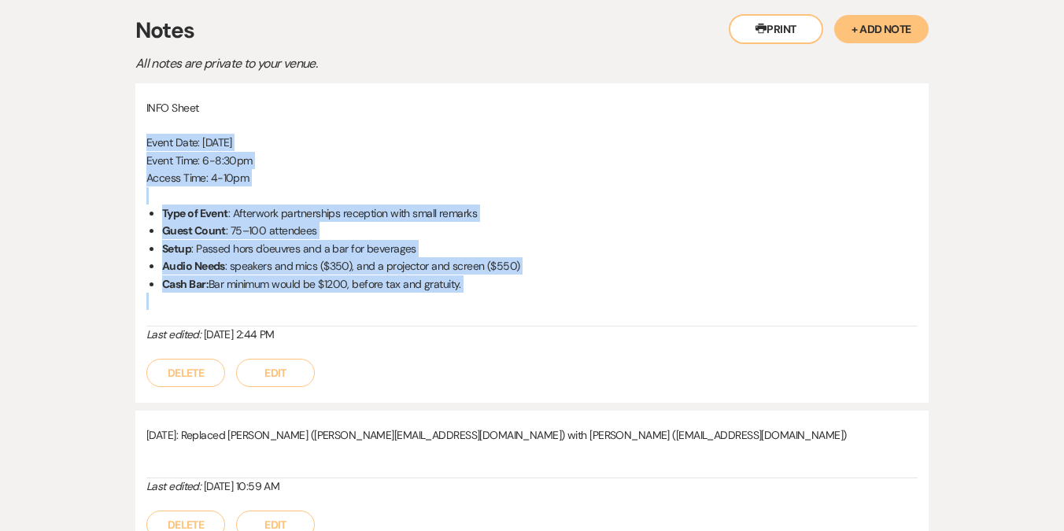
drag, startPoint x: 147, startPoint y: 142, endPoint x: 499, endPoint y: 300, distance: 385.5
click at [499, 300] on div "INFO Sheet Event Date: November 20 Event Time: 6-8:30pm Access Time: 4-10pm Typ…" at bounding box center [531, 213] width 771 height 228
copy div "Event Date: November 20 Event Time: 6-8:30pm Access Time: 4-10pm Type of Event …"
